Goal: Book appointment/travel/reservation

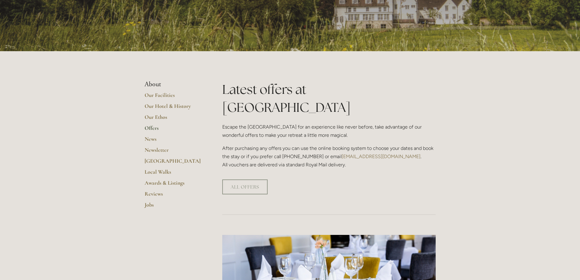
scroll to position [91, 0]
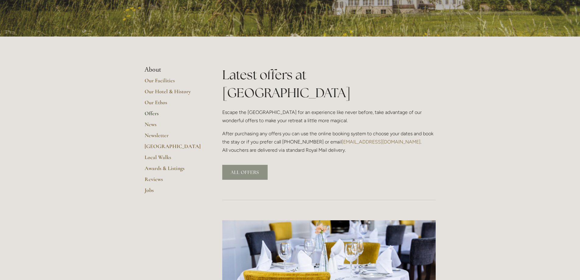
click at [256, 165] on link "ALL OFFERS" at bounding box center [244, 172] width 45 height 15
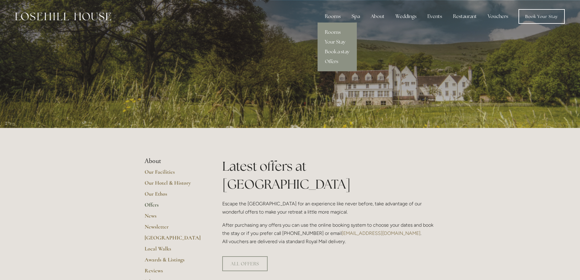
click at [334, 51] on link "Book a stay" at bounding box center [337, 52] width 39 height 10
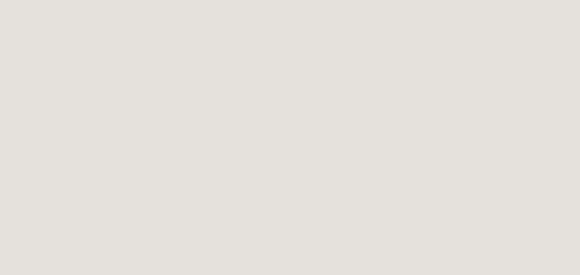
scroll to position [335, 0]
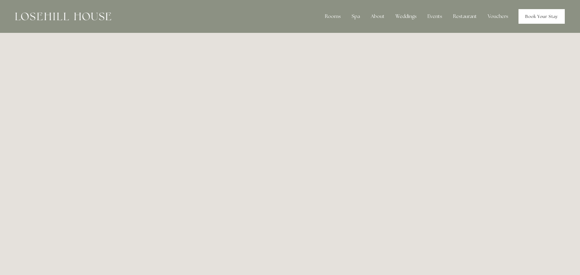
click at [549, 17] on link "Book Your Stay" at bounding box center [542, 16] width 46 height 15
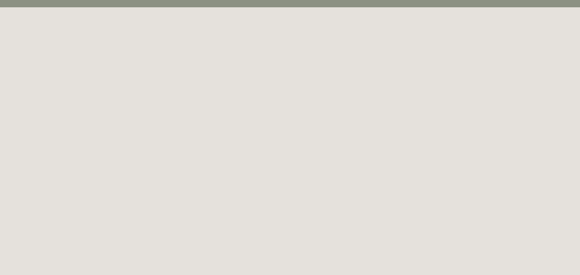
scroll to position [61, 0]
